Goal: Book appointment/travel/reservation

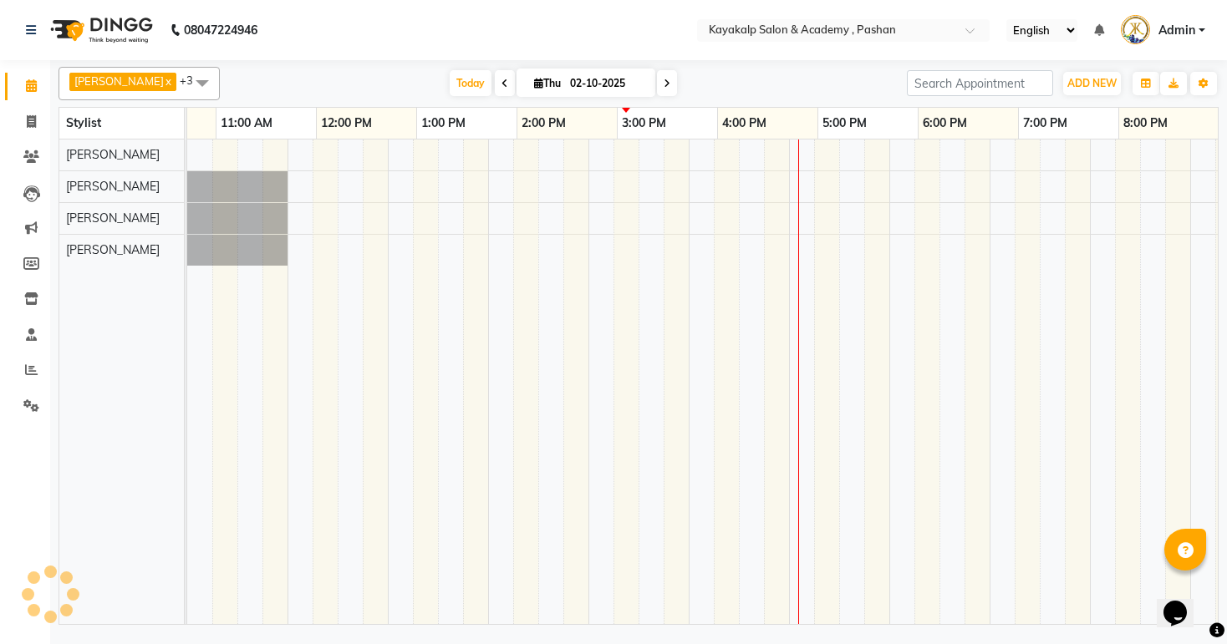
scroll to position [0, 172]
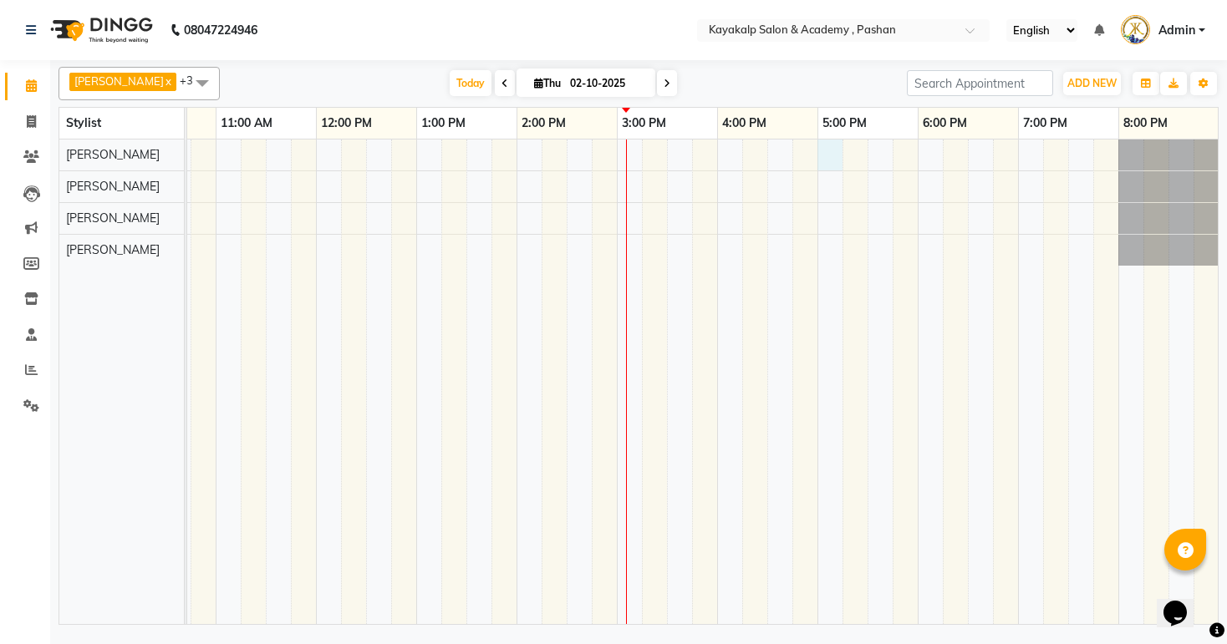
click at [829, 152] on div at bounding box center [616, 382] width 1203 height 485
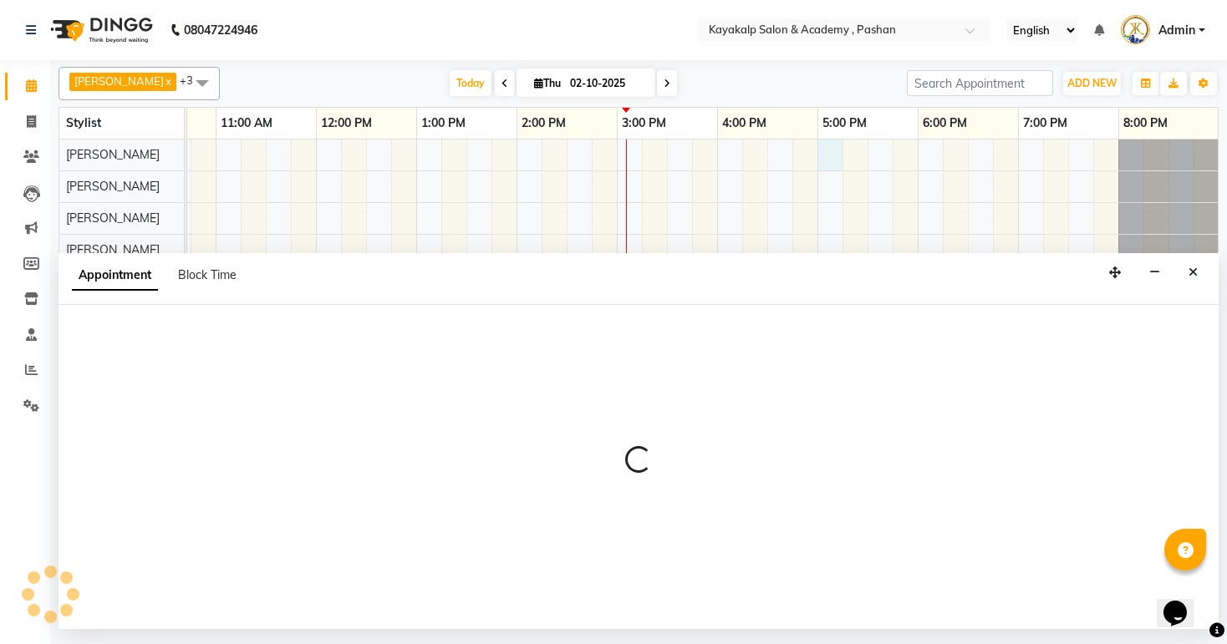
select select "29289"
select select "1020"
select select "tentative"
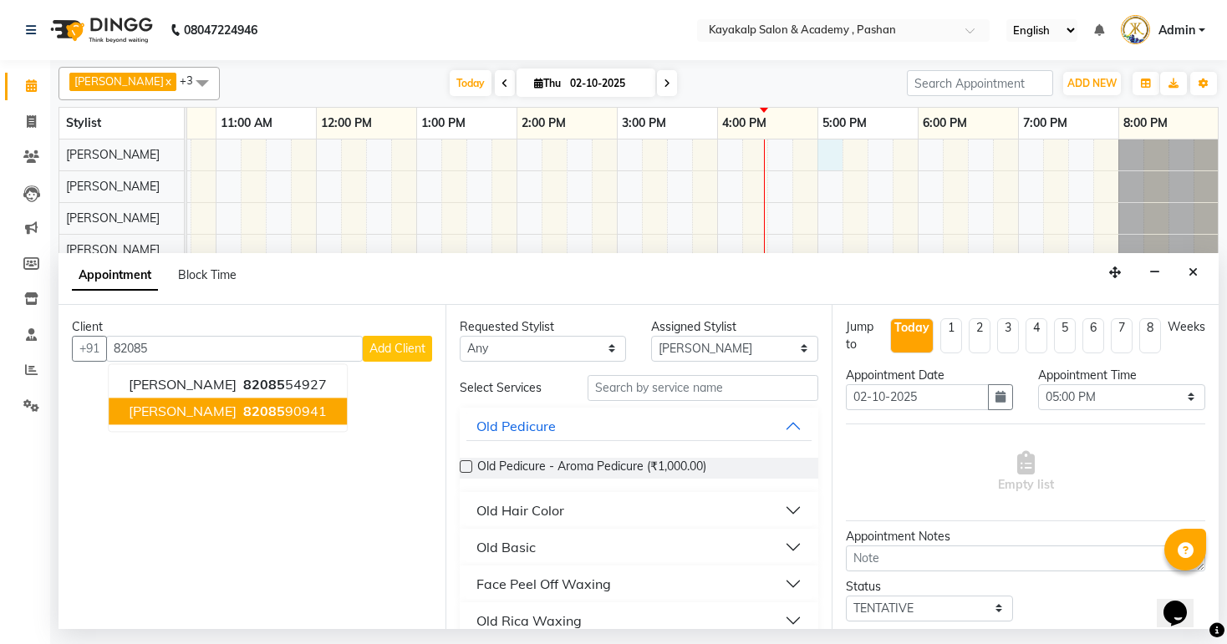
click at [253, 416] on span "82085" at bounding box center [264, 411] width 42 height 17
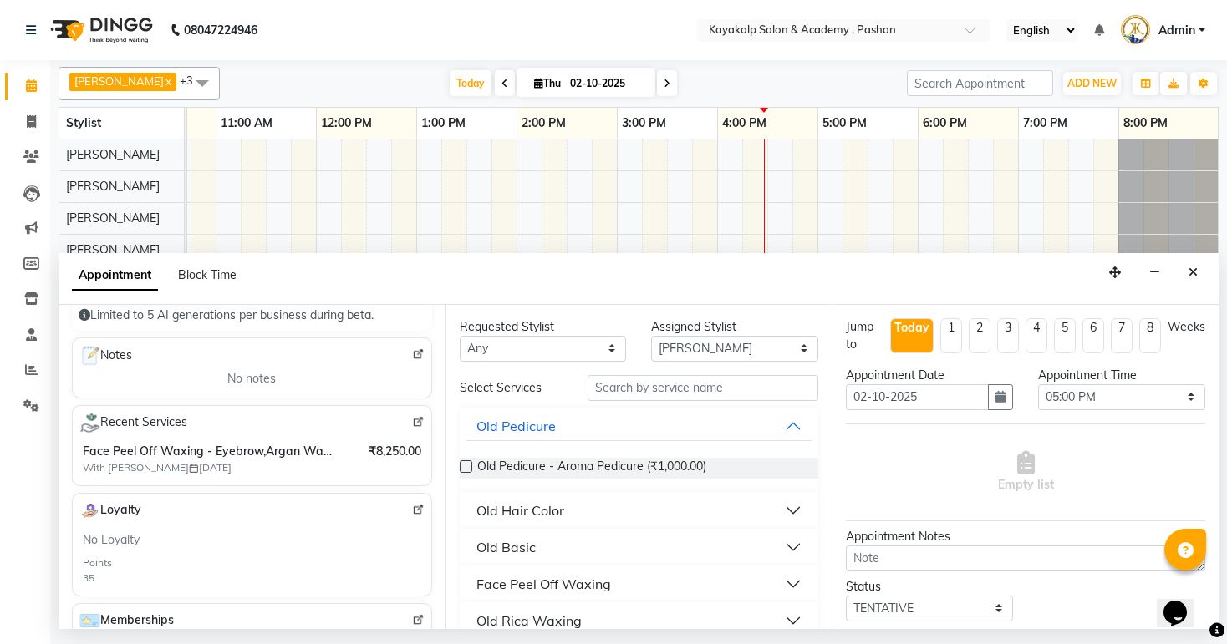
scroll to position [267, 0]
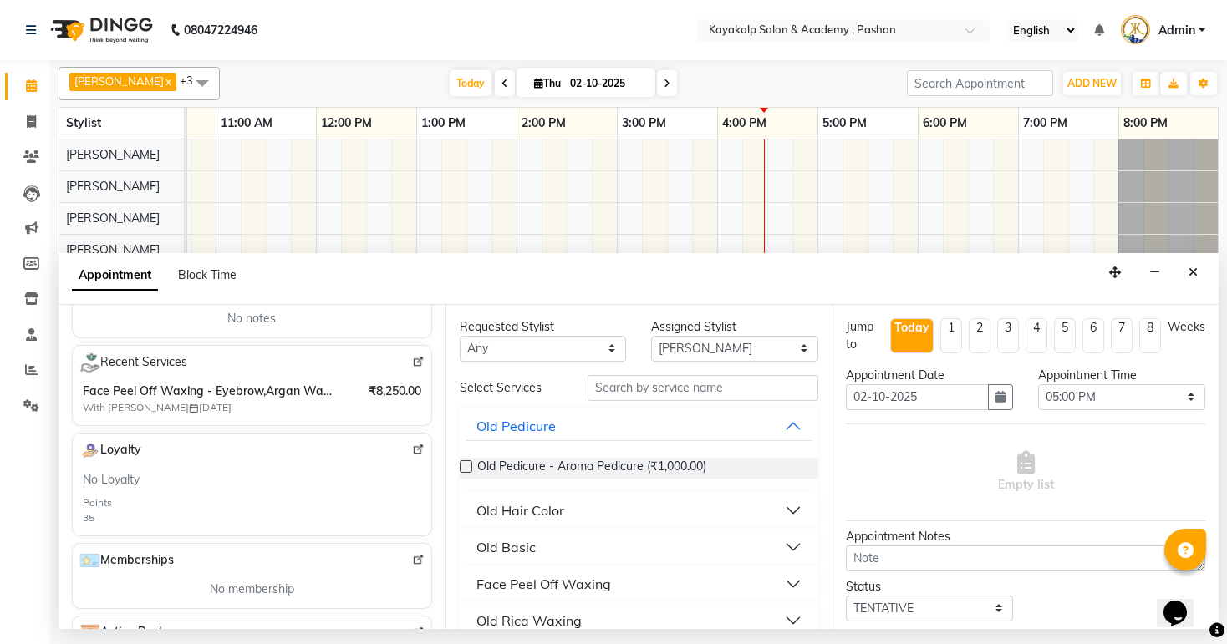
type input "8208590941"
click at [413, 358] on div "Recent Services Face Peel Off Waxing - Eyebrow,Argan Waxing - Full Arms,korean …" at bounding box center [252, 385] width 360 height 81
click at [412, 364] on img at bounding box center [418, 362] width 13 height 13
click at [679, 389] on input "text" at bounding box center [702, 388] width 231 height 26
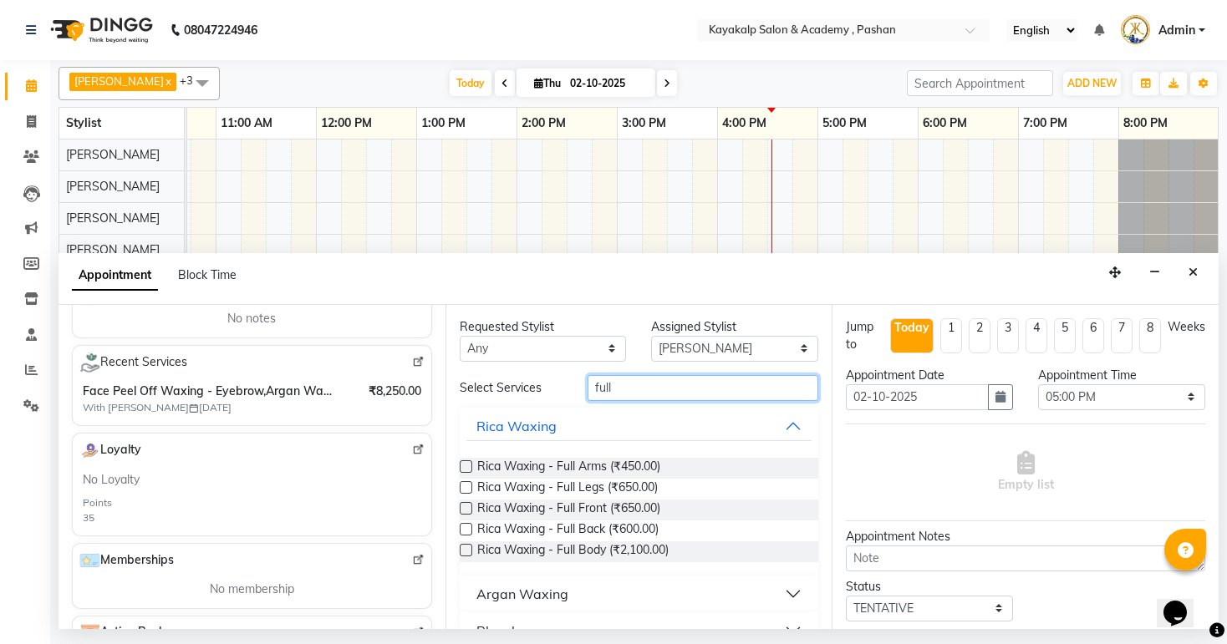
type input "full"
click at [535, 588] on div "Argan Waxing" at bounding box center [522, 594] width 92 height 20
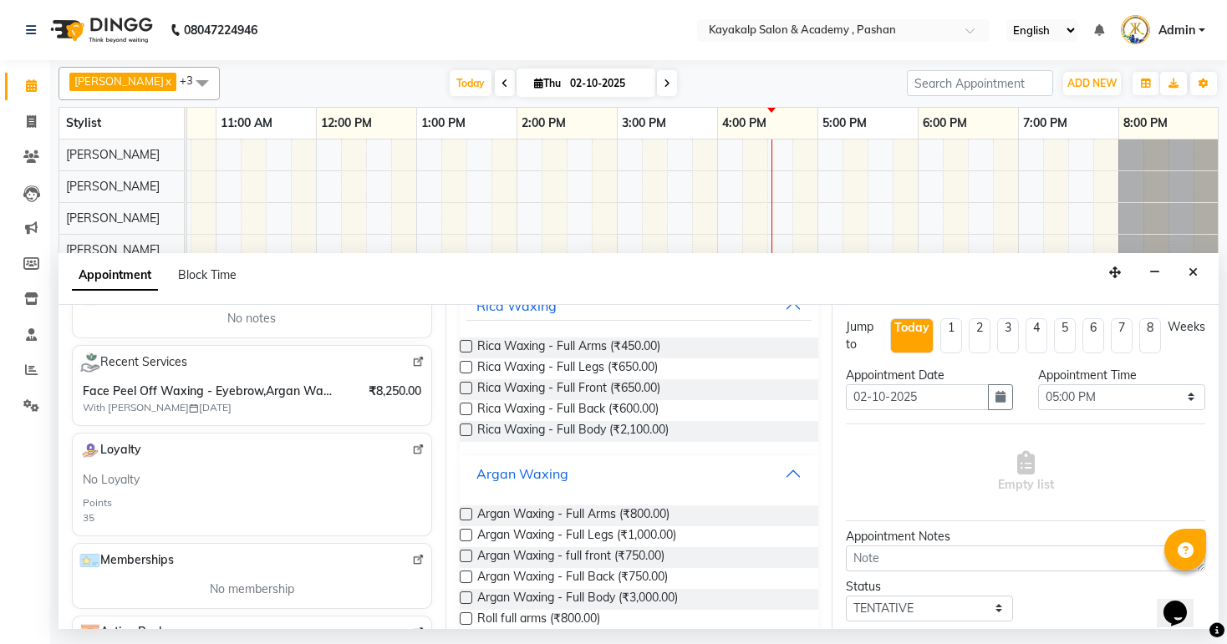
scroll to position [201, 0]
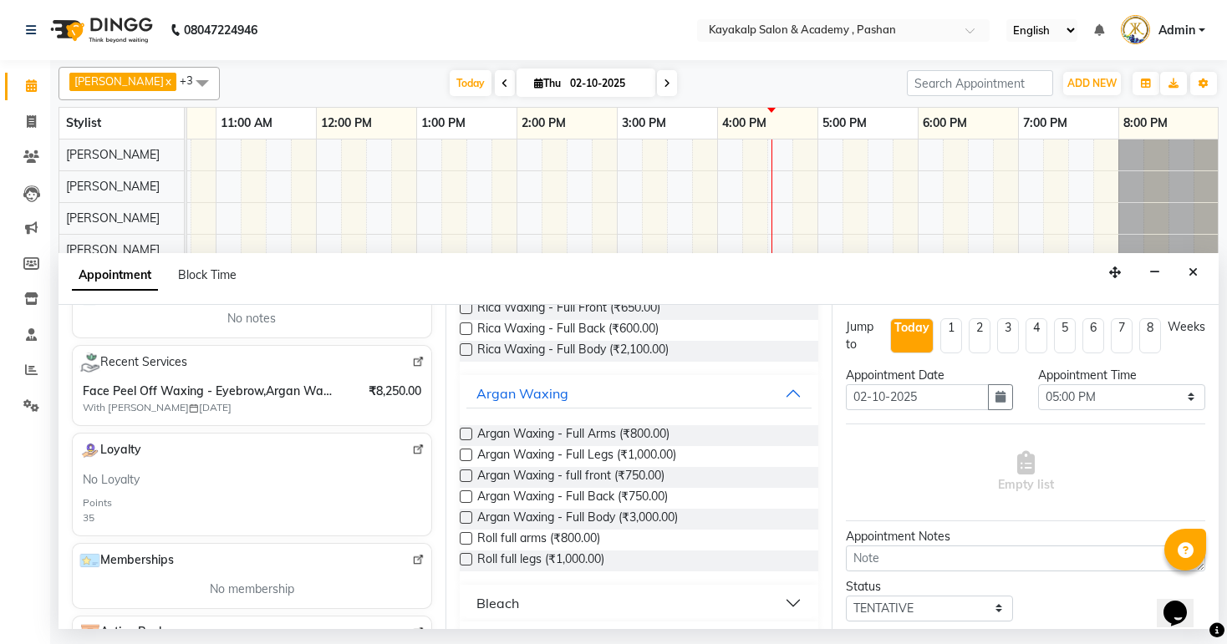
click at [465, 429] on label at bounding box center [466, 434] width 13 height 13
click at [465, 430] on input "checkbox" at bounding box center [465, 435] width 11 height 11
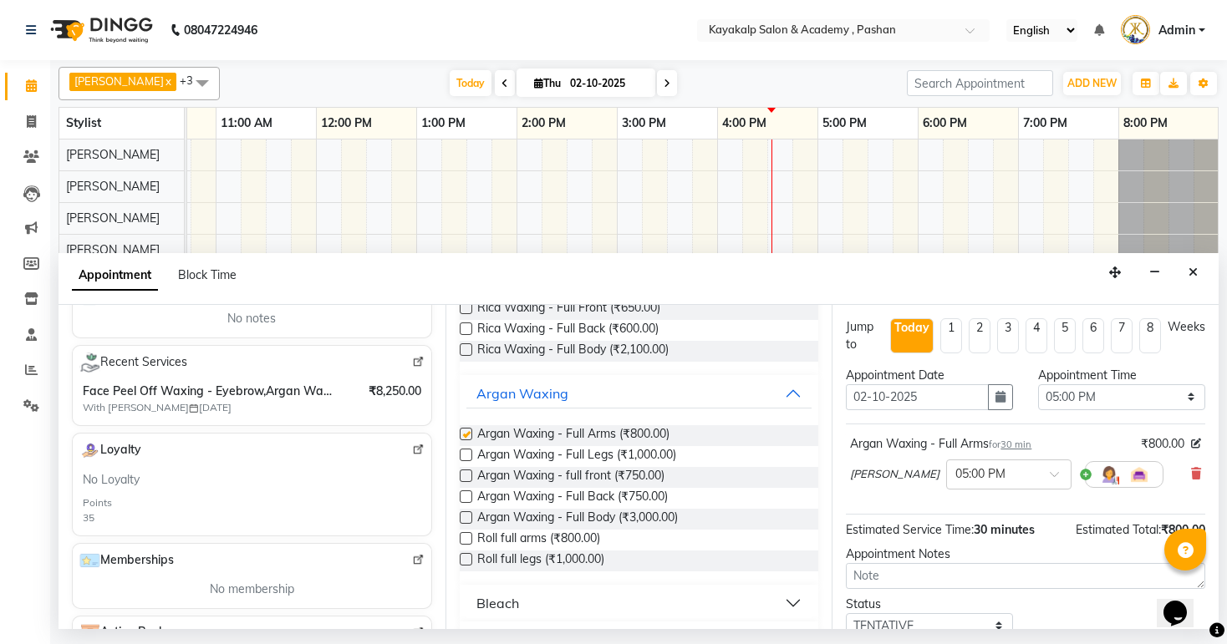
checkbox input "false"
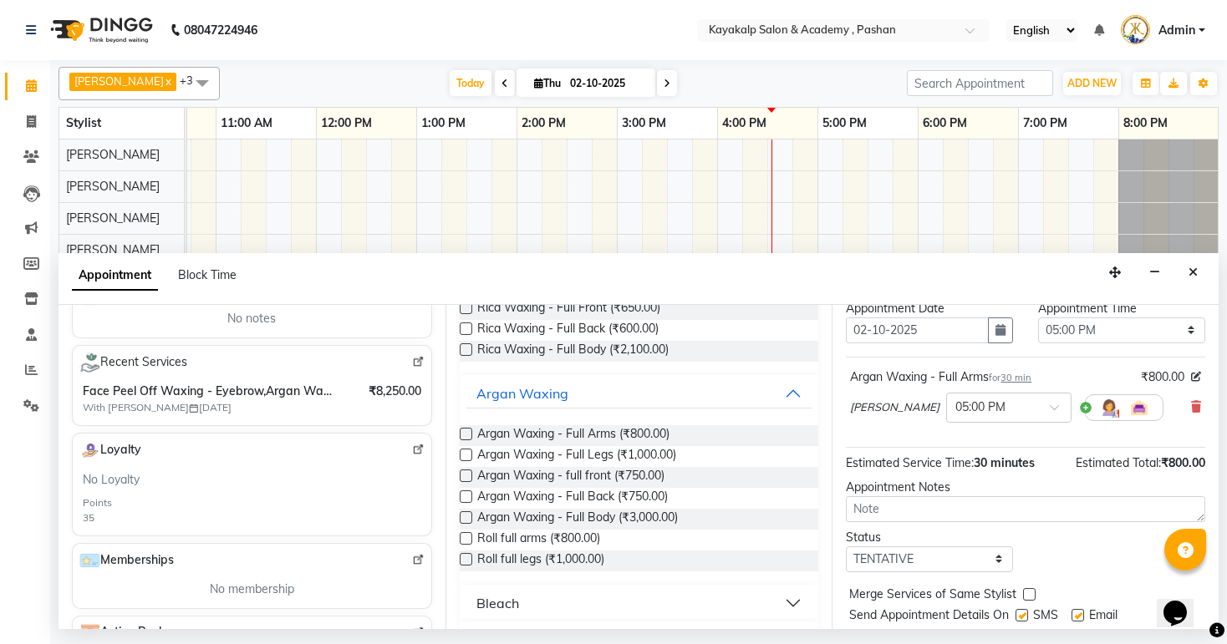
scroll to position [114, 0]
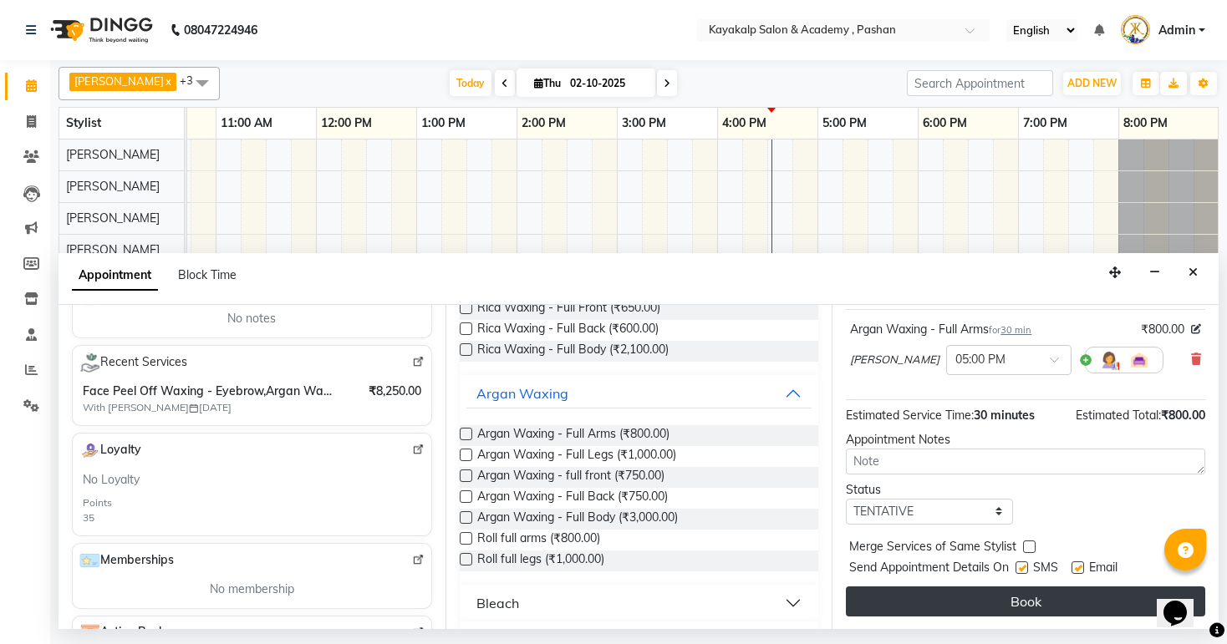
click at [914, 592] on button "Book" at bounding box center [1025, 602] width 359 height 30
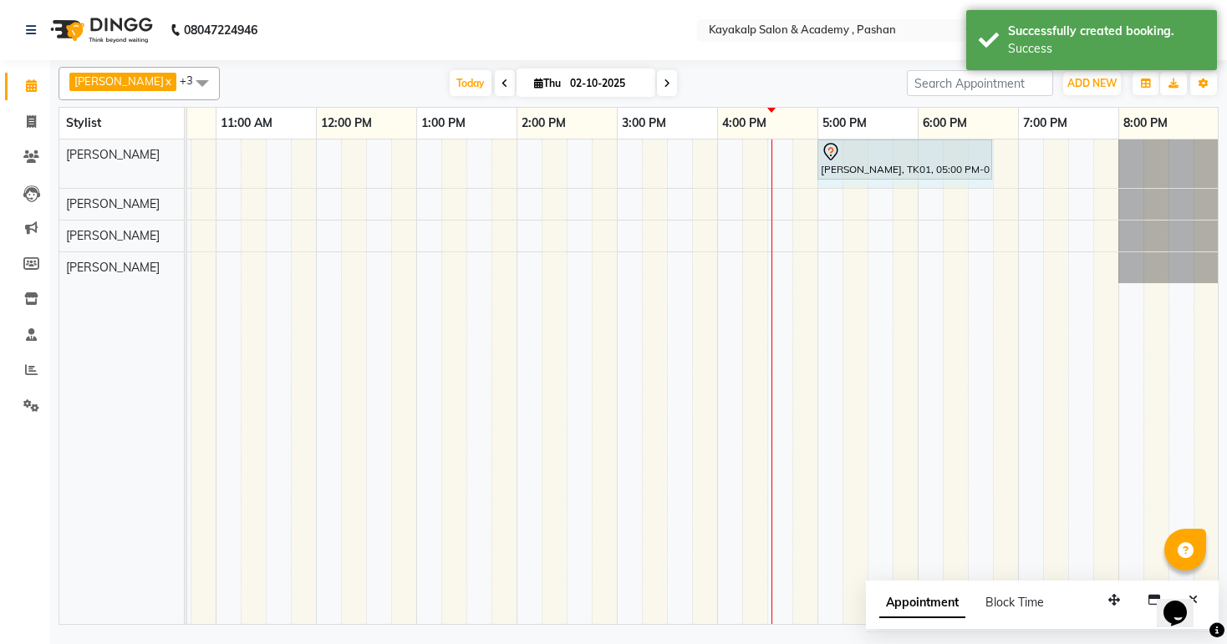
drag, startPoint x: 863, startPoint y: 148, endPoint x: 969, endPoint y: 180, distance: 110.0
click at [969, 180] on div "[PERSON_NAME], TK01, 05:00 PM-05:30 PM, Argan Waxing - Full Arms [PERSON_NAME],…" at bounding box center [616, 164] width 1203 height 48
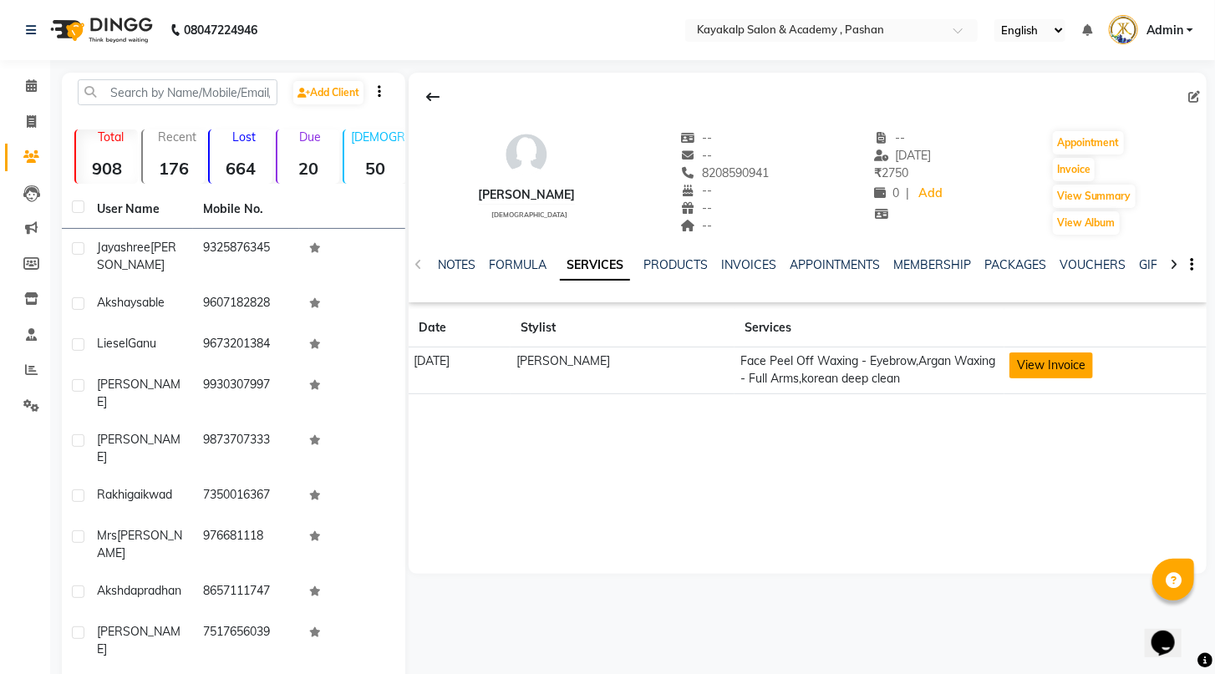
click at [1054, 368] on button "View Invoice" at bounding box center [1051, 366] width 84 height 26
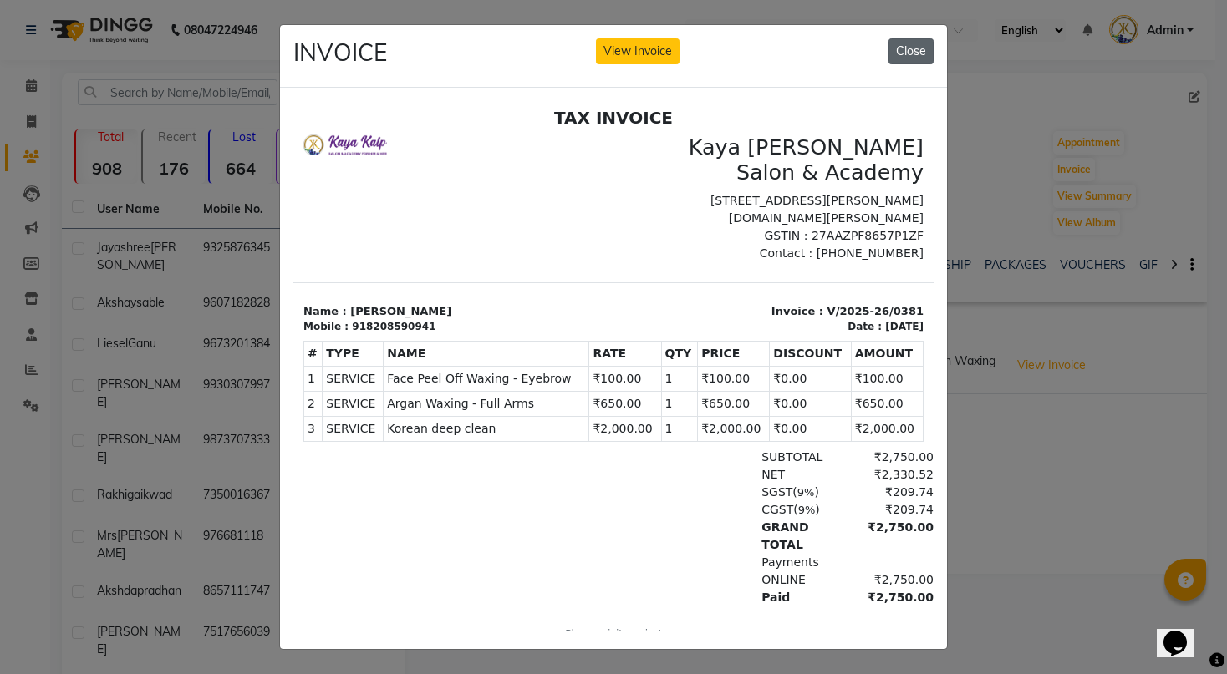
click at [914, 47] on button "Close" at bounding box center [910, 51] width 45 height 26
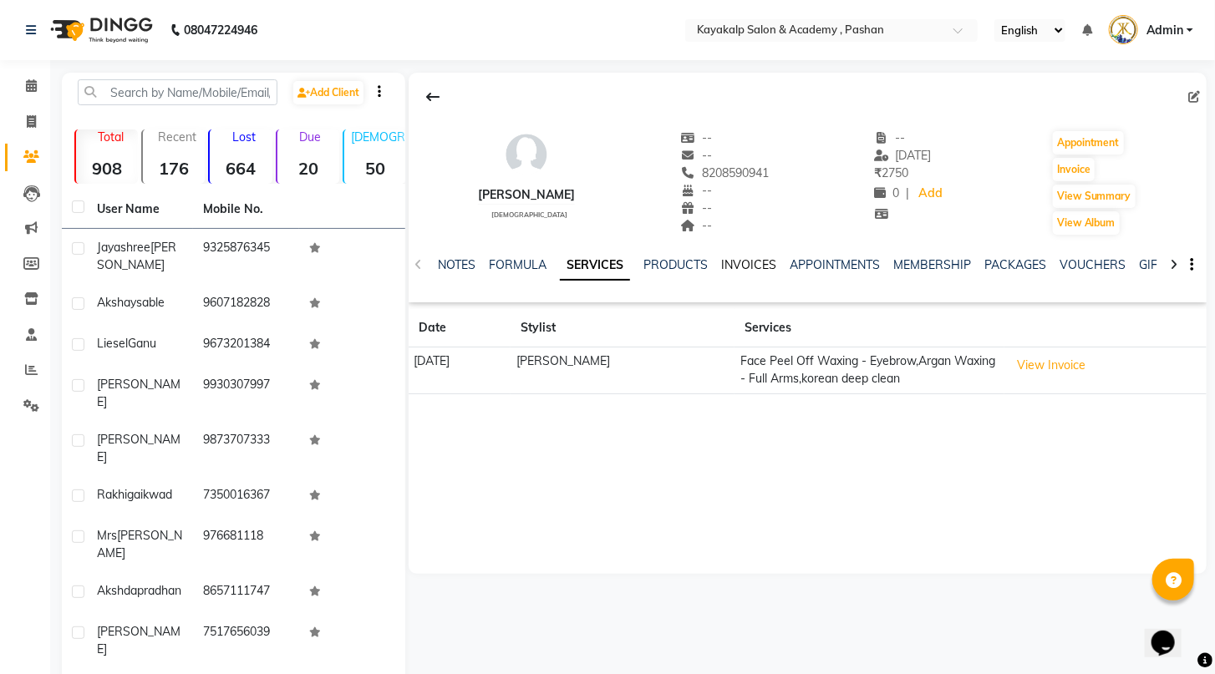
click at [762, 260] on link "INVOICES" at bounding box center [748, 264] width 55 height 15
